Goal: Transaction & Acquisition: Purchase product/service

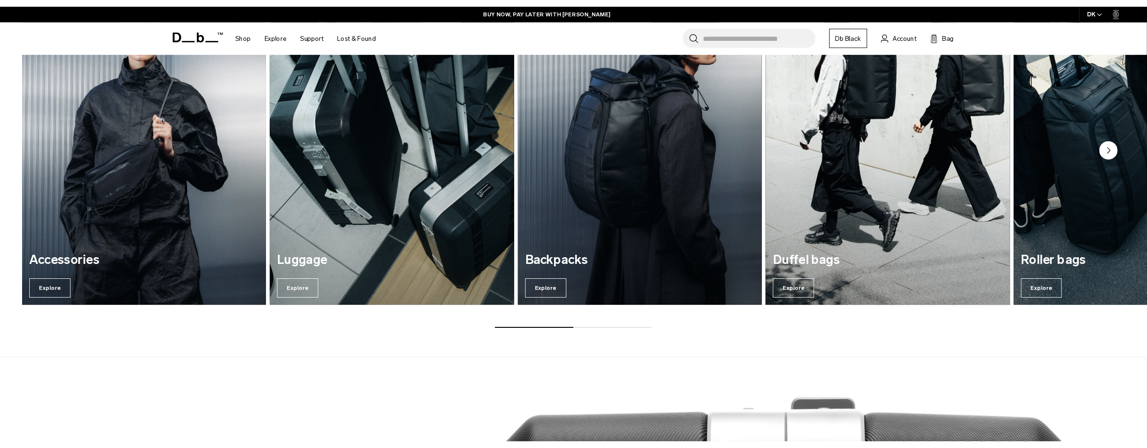
scroll to position [1818, 0]
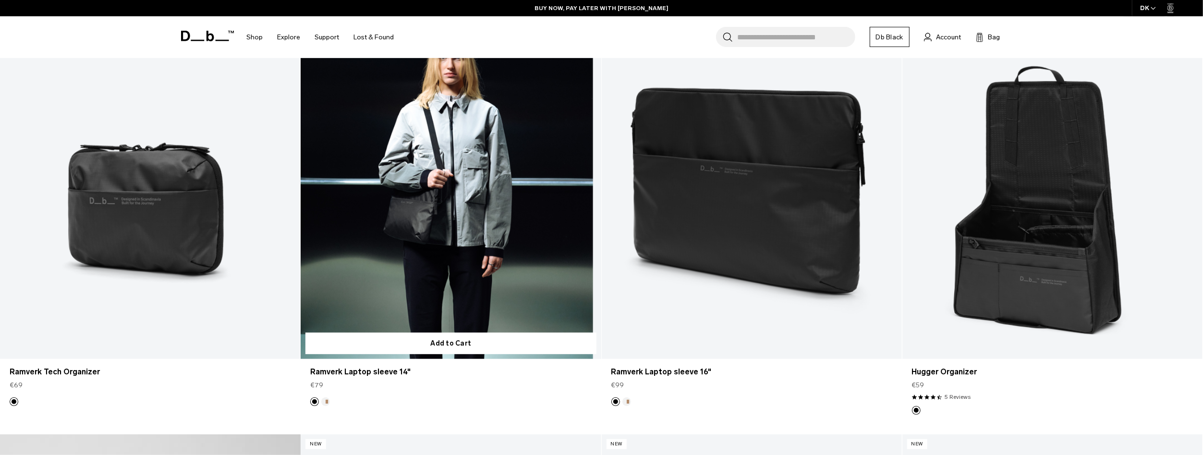
scroll to position [300, 0]
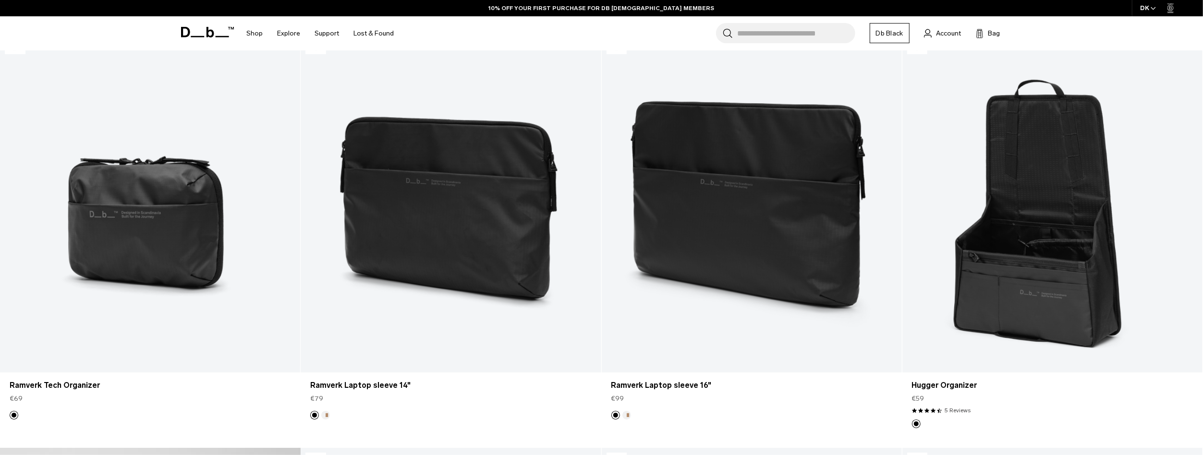
click at [671, 33] on div "Search for Bags, Luggage... Search Close Trending Products All Products Hugger …" at bounding box center [713, 33] width 625 height 34
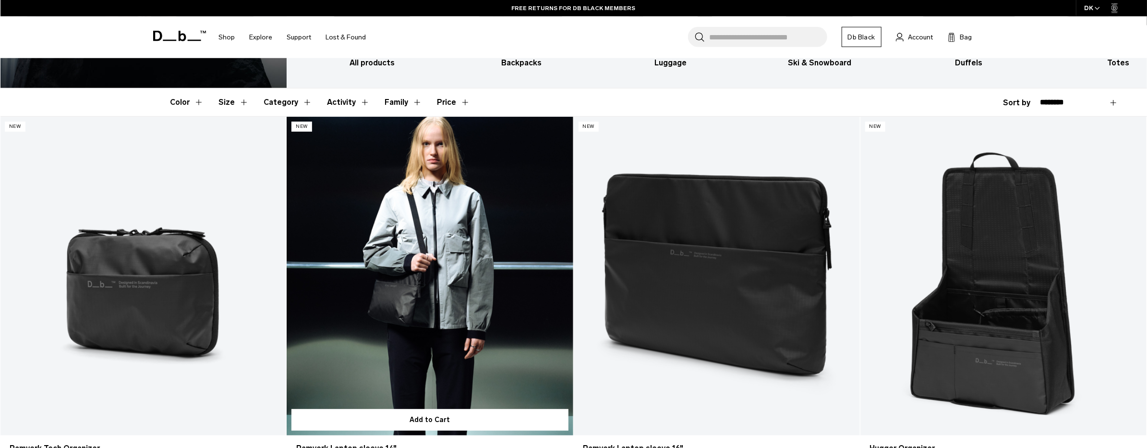
scroll to position [228, 0]
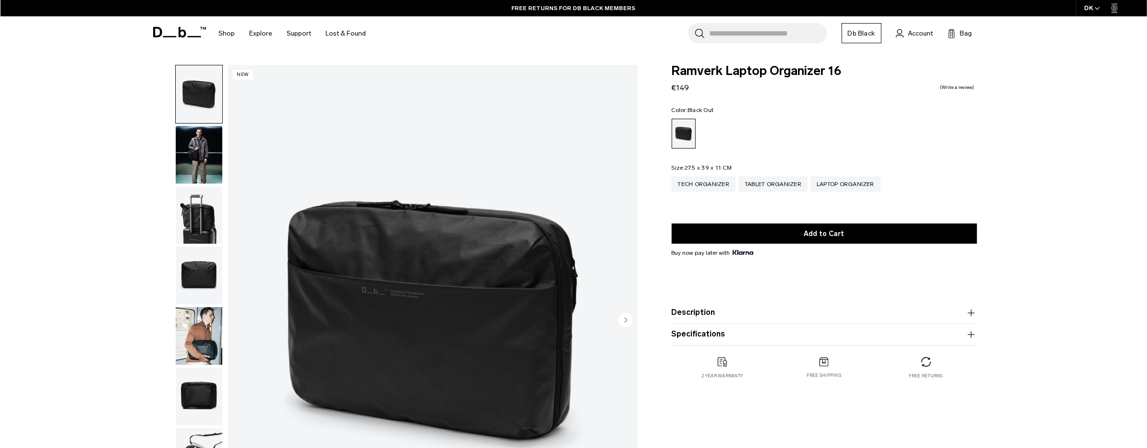
drag, startPoint x: 205, startPoint y: 159, endPoint x: 195, endPoint y: 190, distance: 32.2
click at [205, 159] on img "button" at bounding box center [199, 155] width 47 height 58
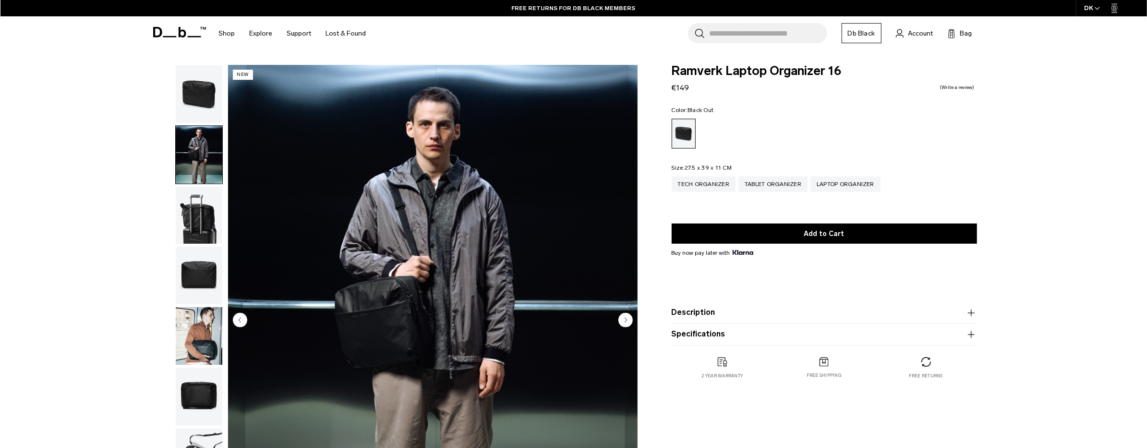
click at [192, 223] on img "button" at bounding box center [199, 215] width 47 height 58
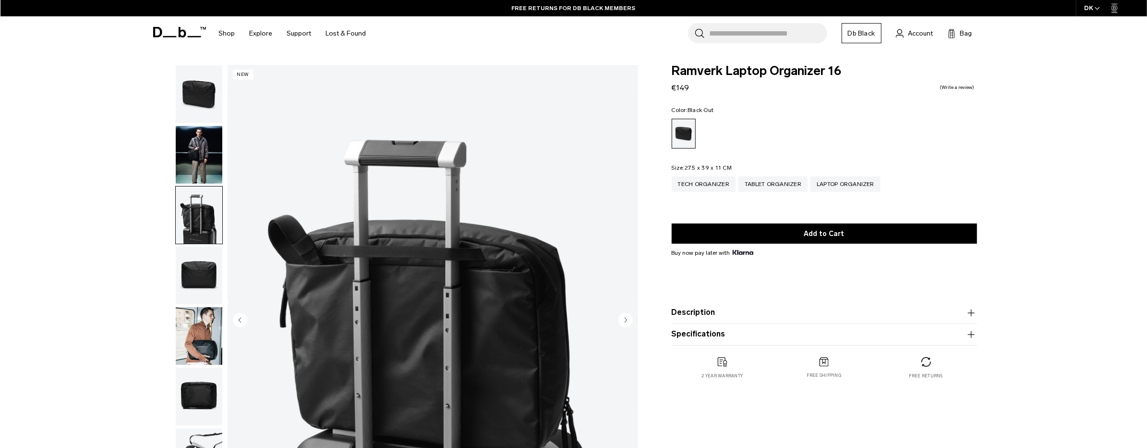
click at [201, 269] on img "button" at bounding box center [199, 275] width 47 height 58
